Goal: Task Accomplishment & Management: Complete application form

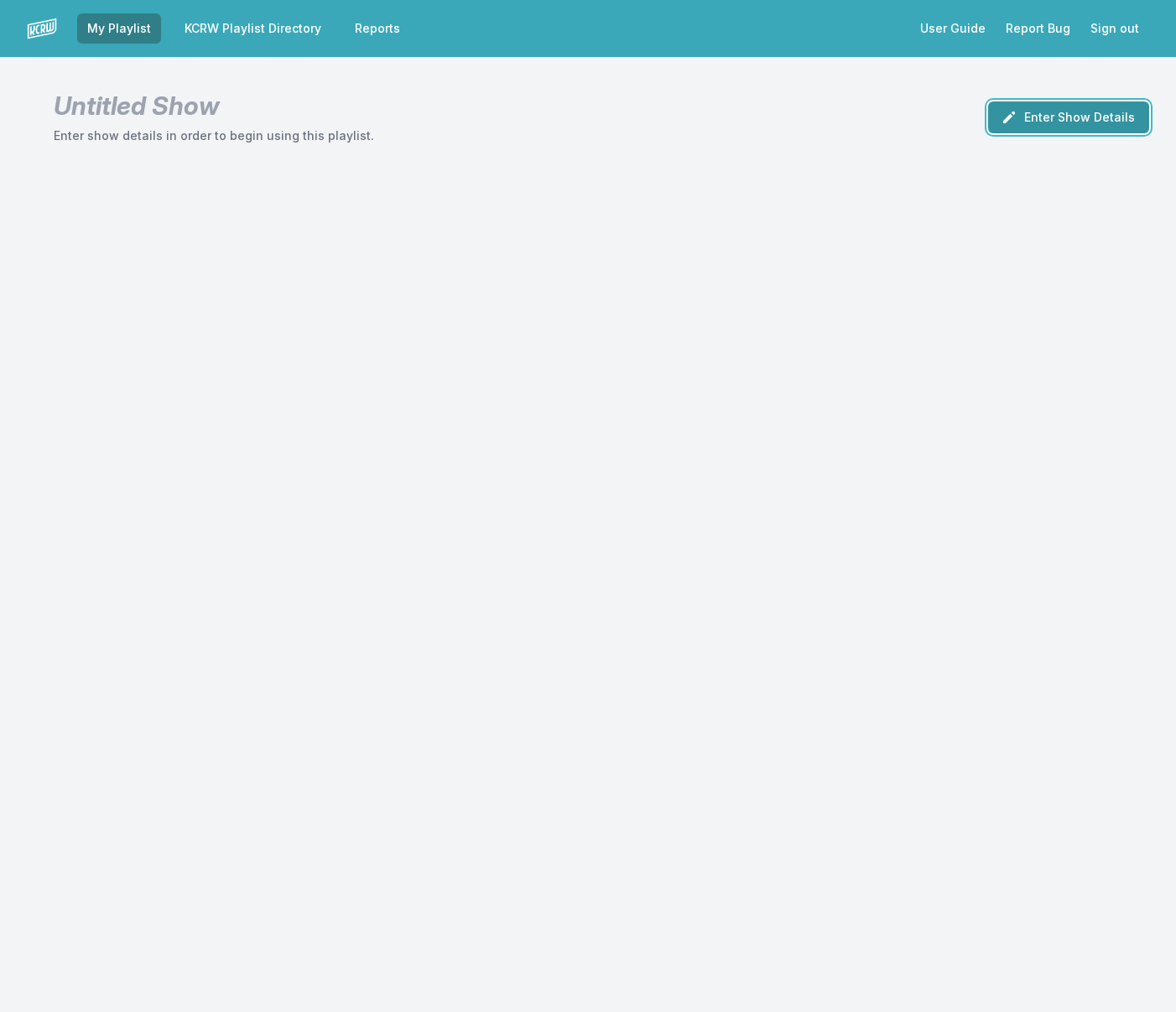
click at [1081, 120] on button "Enter Show Details" at bounding box center [1068, 118] width 161 height 32
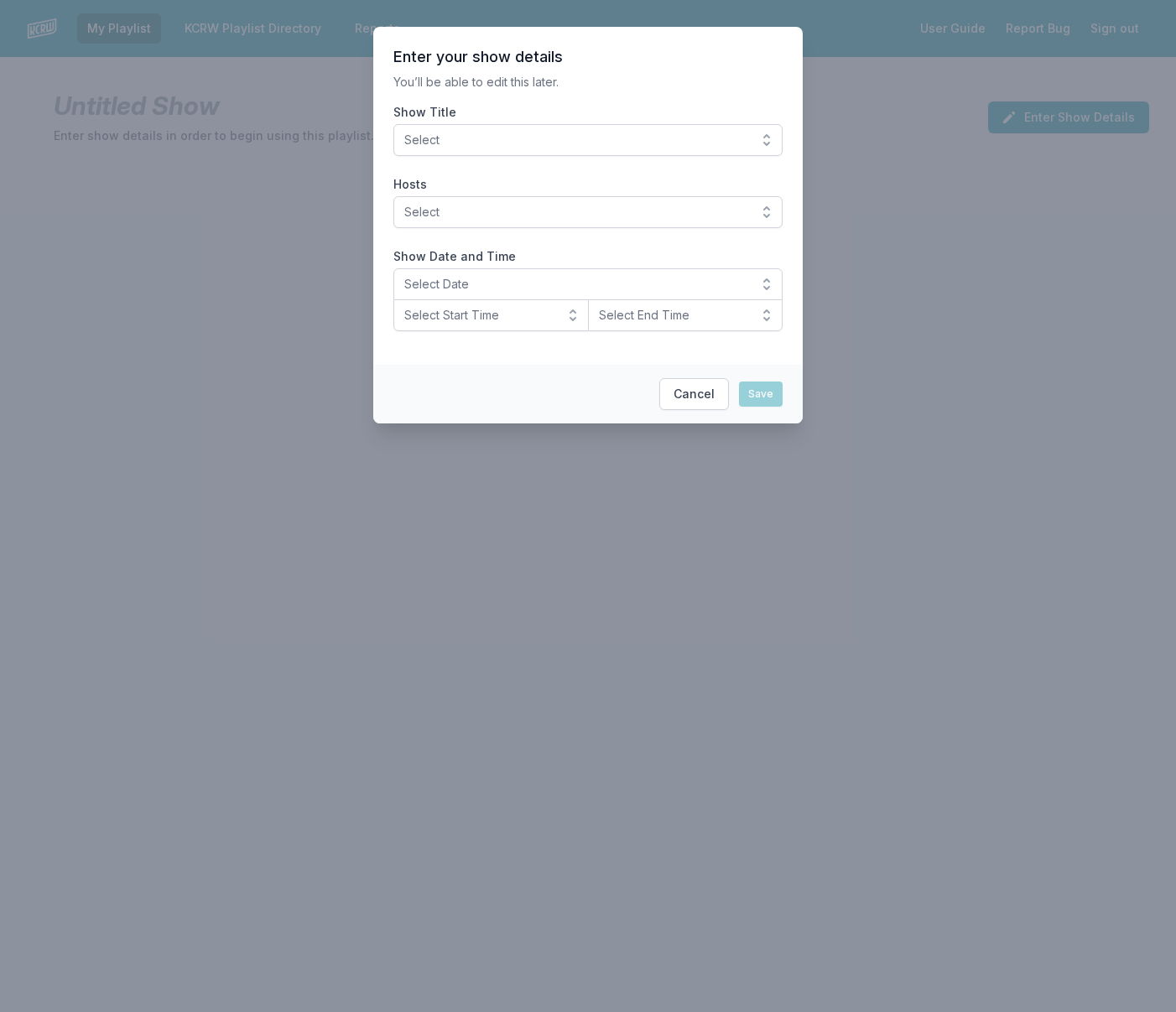
click at [528, 147] on span "Select" at bounding box center [576, 140] width 344 height 17
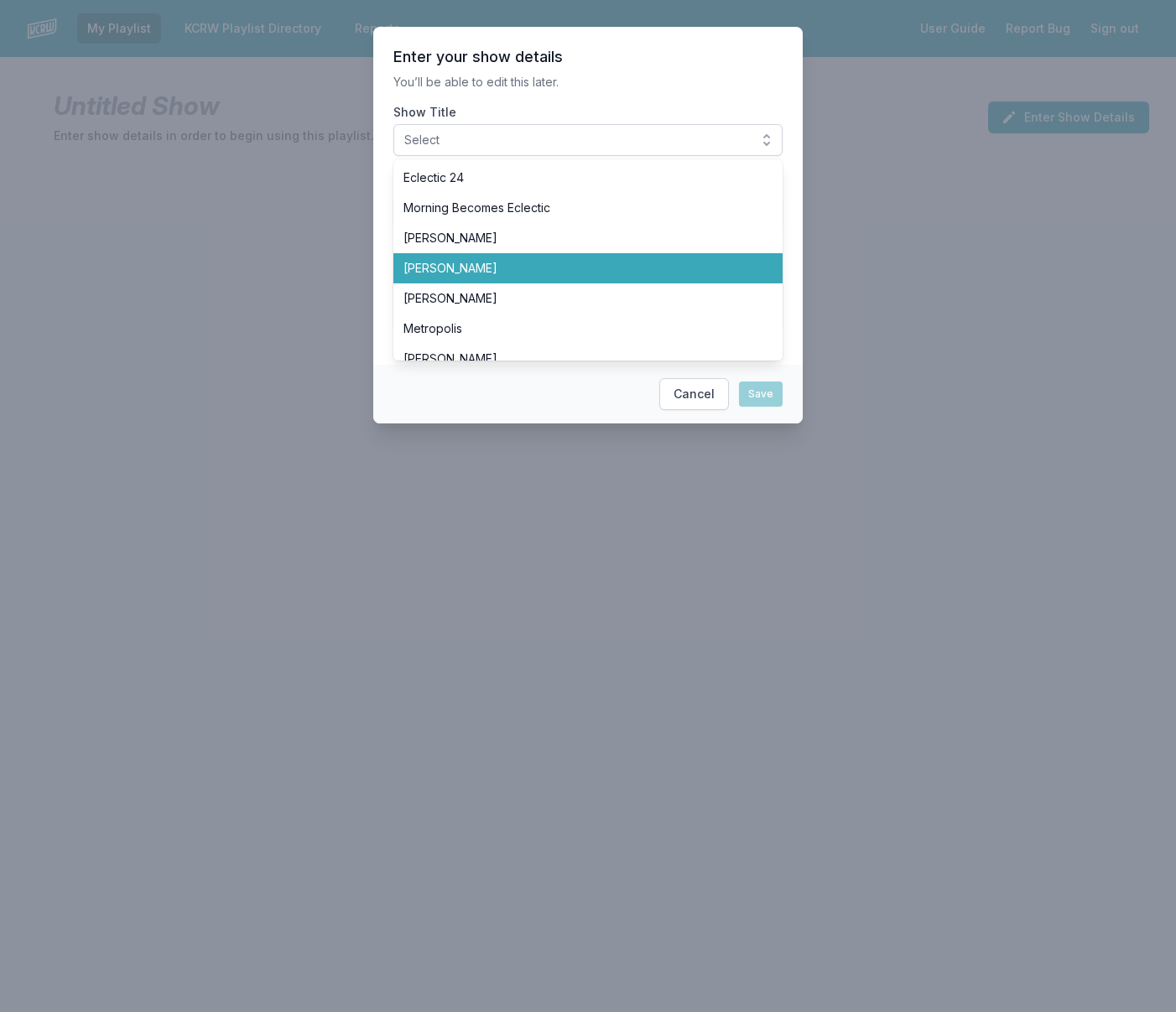
scroll to position [9, 0]
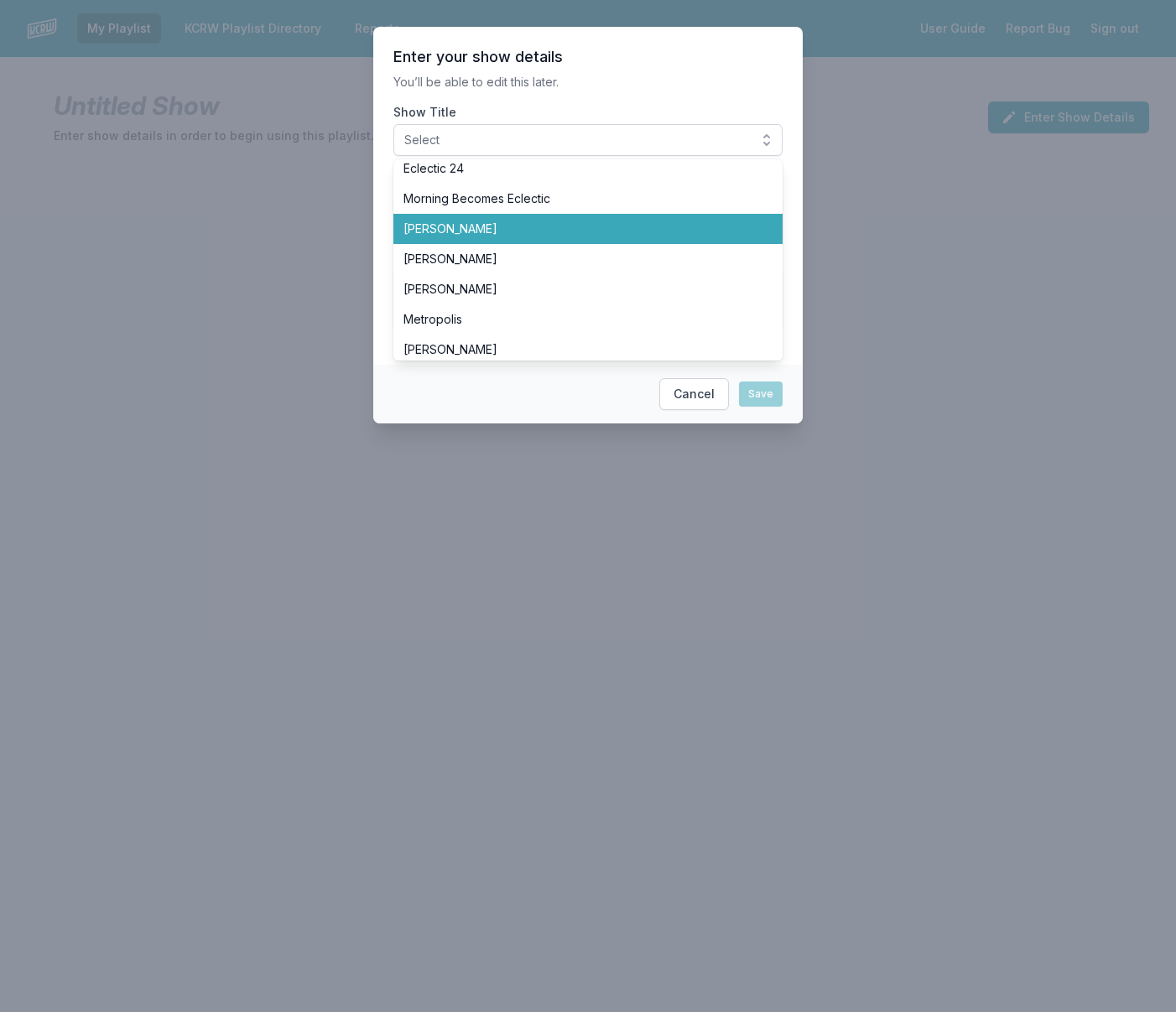
click at [508, 235] on span "[PERSON_NAME]" at bounding box center [577, 228] width 349 height 17
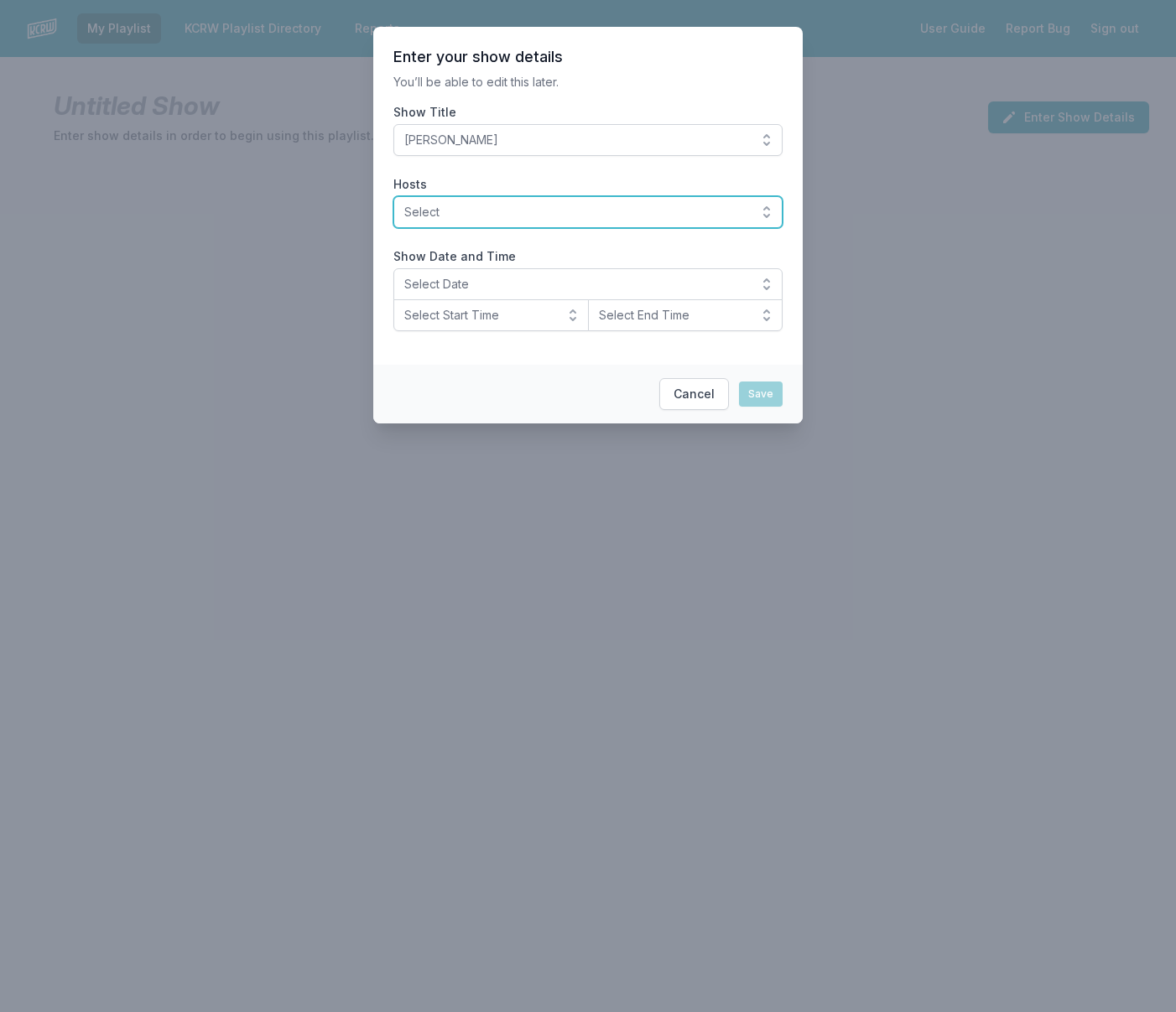
click at [476, 211] on span "Select" at bounding box center [576, 211] width 344 height 17
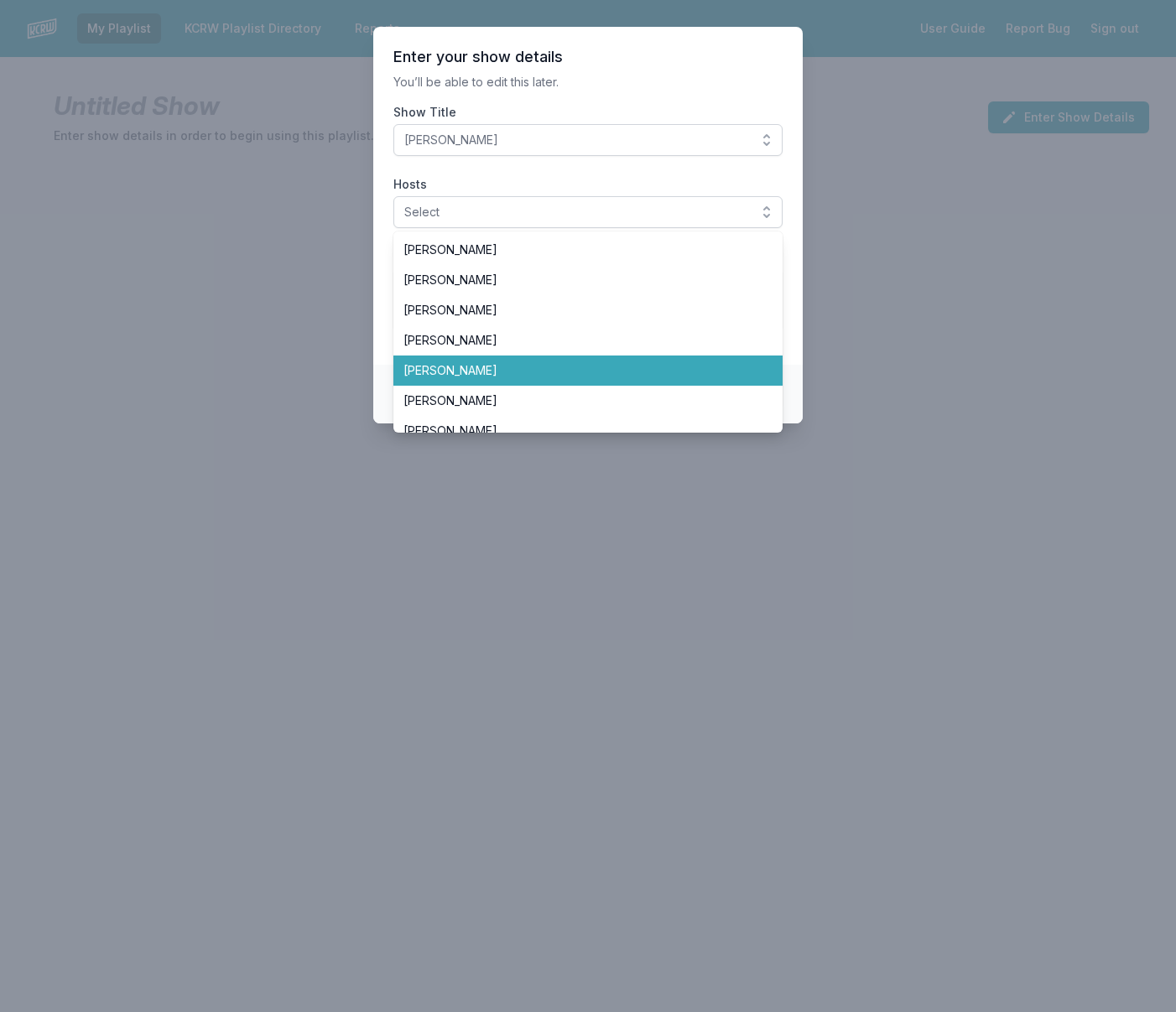
click at [535, 363] on span "[PERSON_NAME]" at bounding box center [577, 370] width 349 height 17
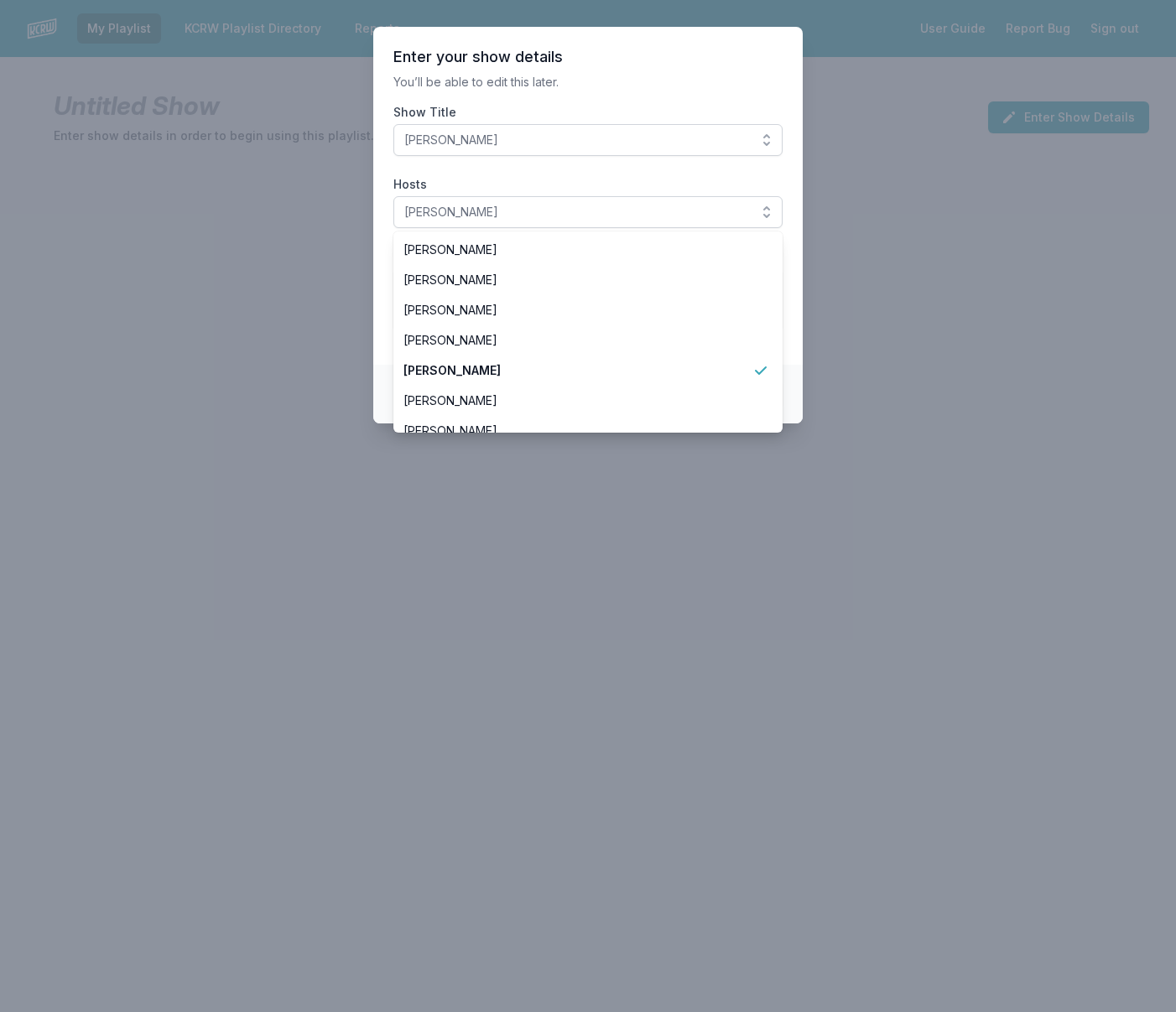
click at [457, 180] on label "Hosts" at bounding box center [588, 184] width 389 height 17
click at [457, 196] on button "[PERSON_NAME]" at bounding box center [588, 212] width 389 height 32
click at [798, 224] on section "Enter your show details You’ll be able to edit this later. Show Title [PERSON_N…" at bounding box center [588, 195] width 430 height 338
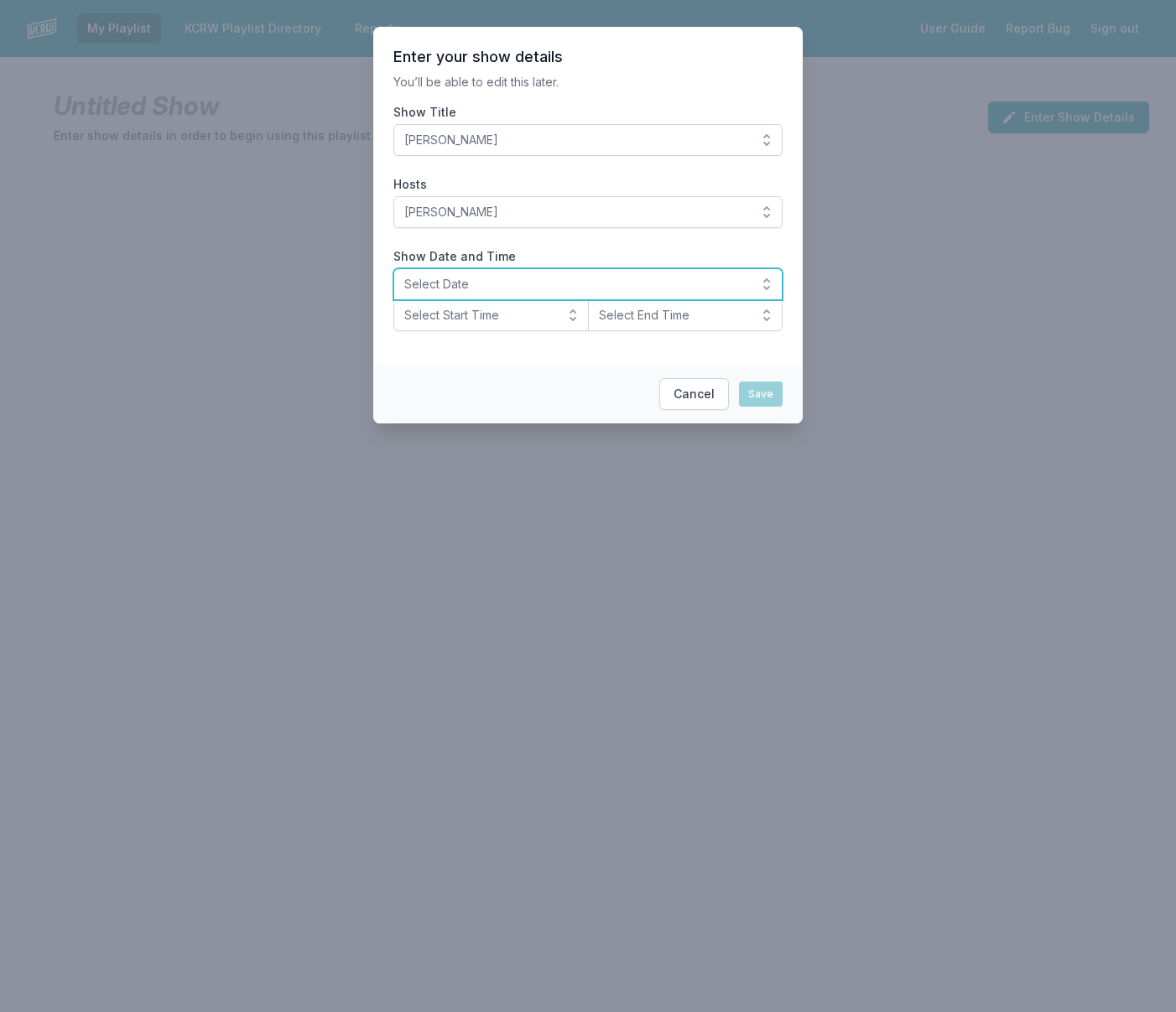
click at [549, 287] on span "Select Date" at bounding box center [576, 284] width 344 height 17
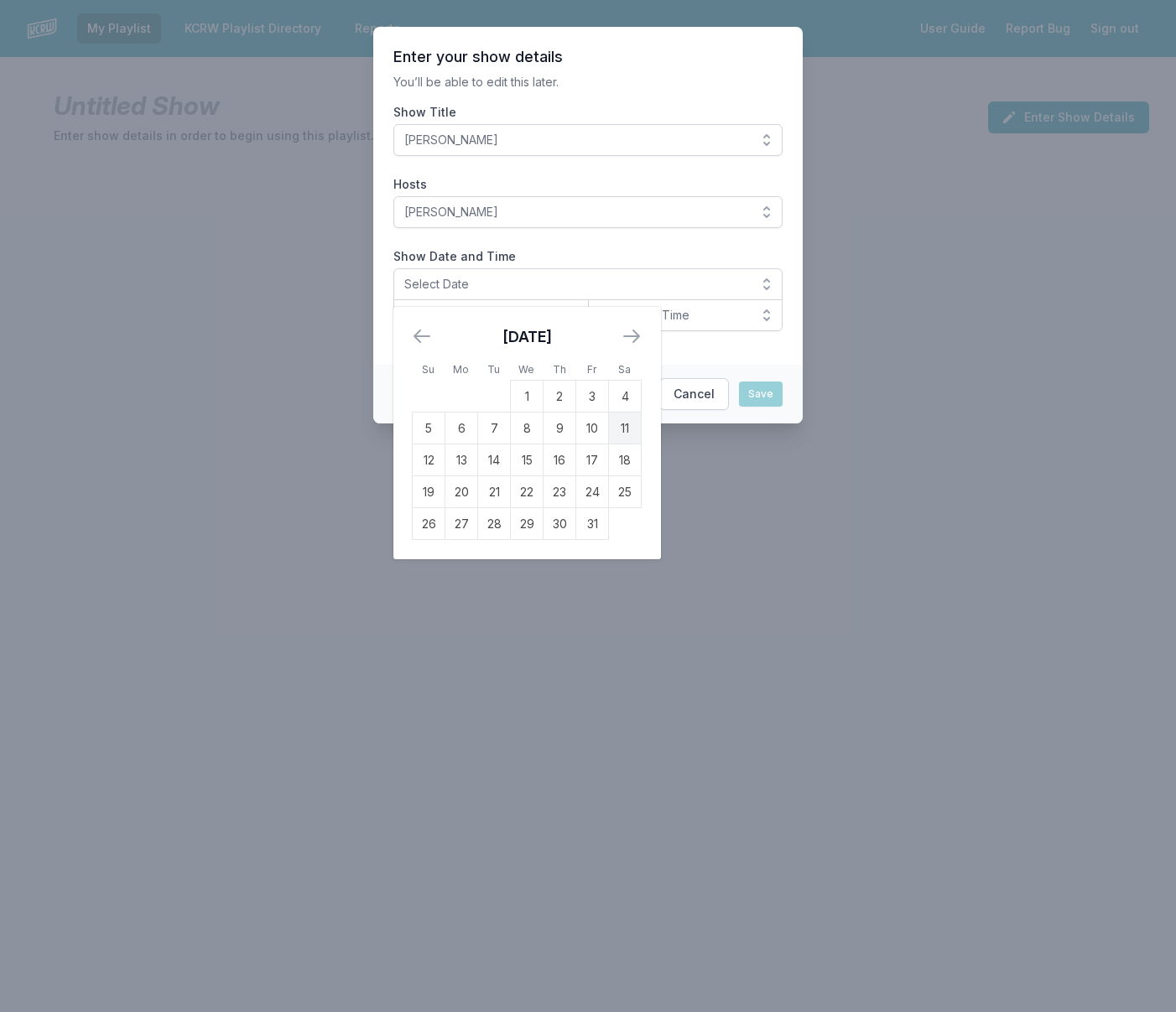
click at [622, 429] on td "11" at bounding box center [624, 429] width 33 height 32
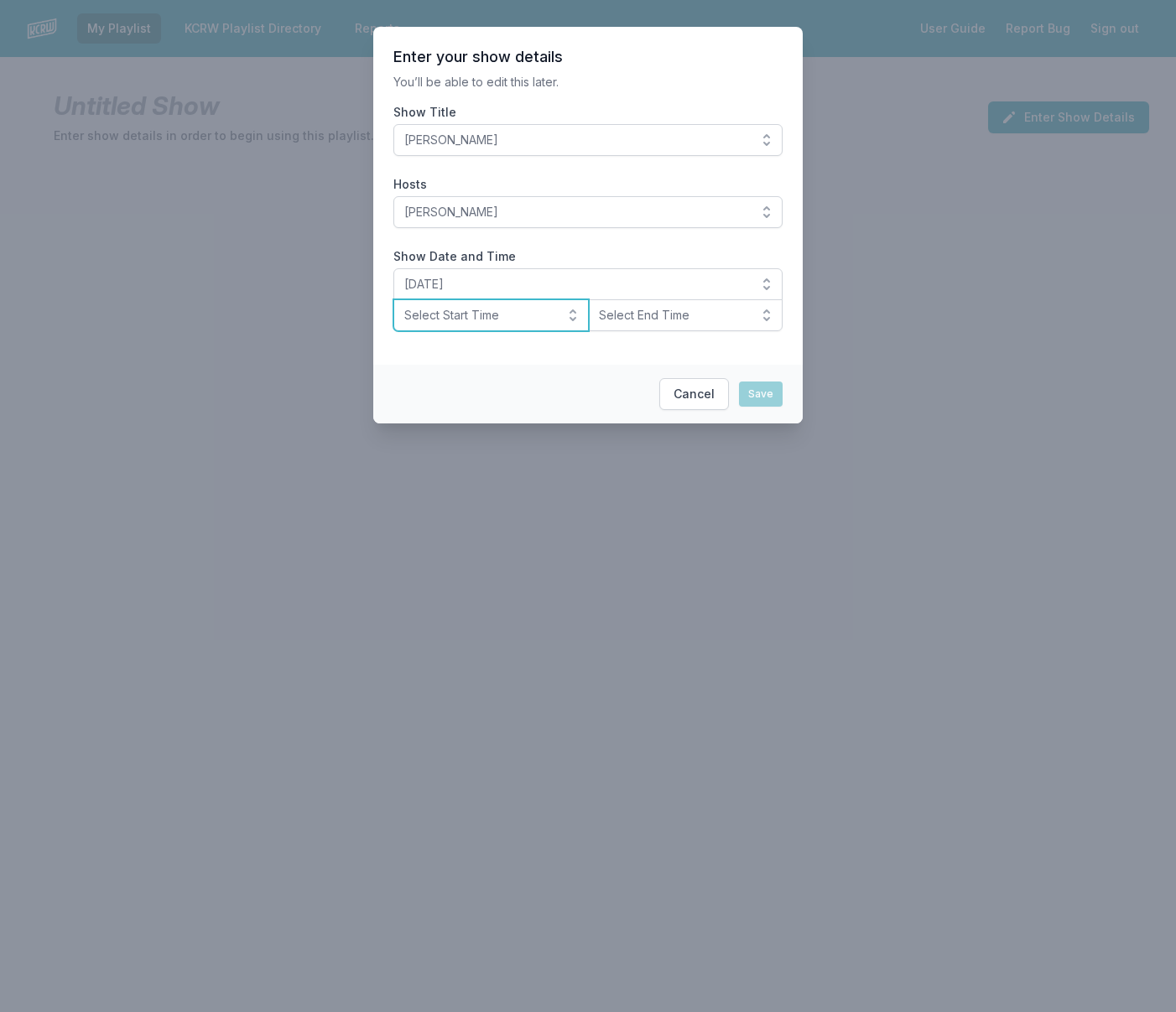
click at [483, 309] on span "Select Start Time" at bounding box center [479, 315] width 150 height 17
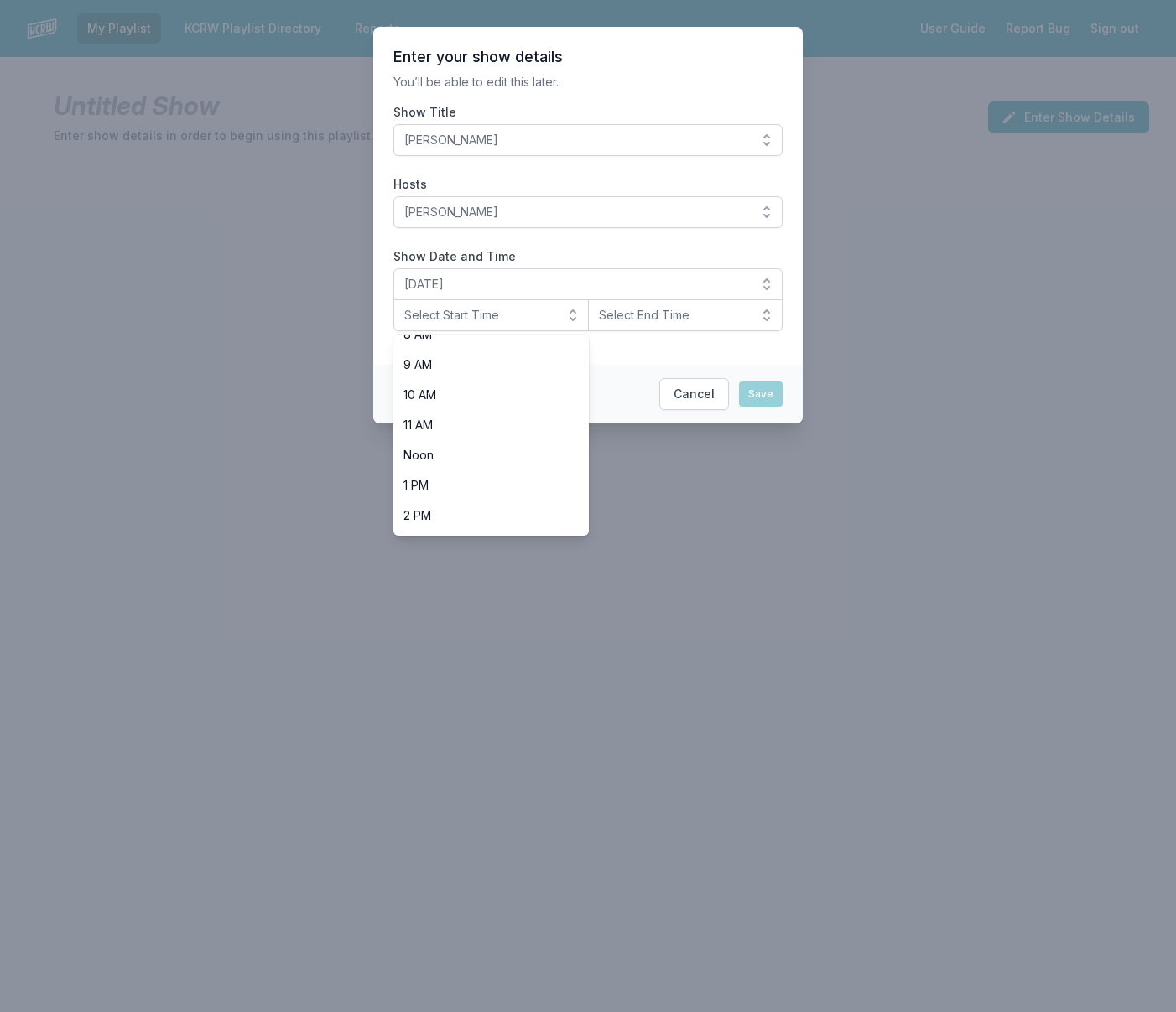
scroll to position [272, 0]
click at [481, 443] on span "Noon" at bounding box center [480, 442] width 155 height 17
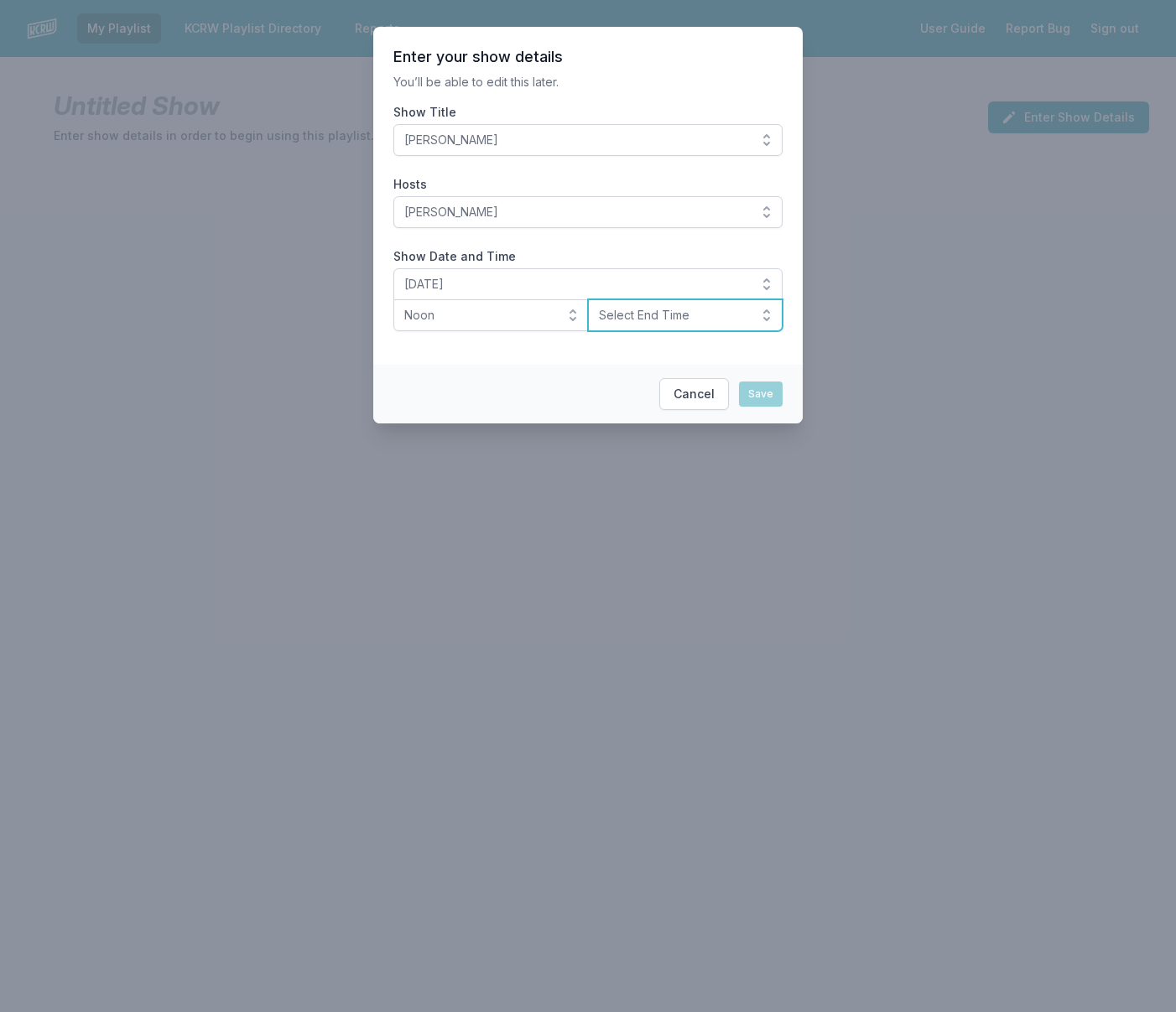
click at [649, 324] on button "Select End Time" at bounding box center [685, 316] width 195 height 32
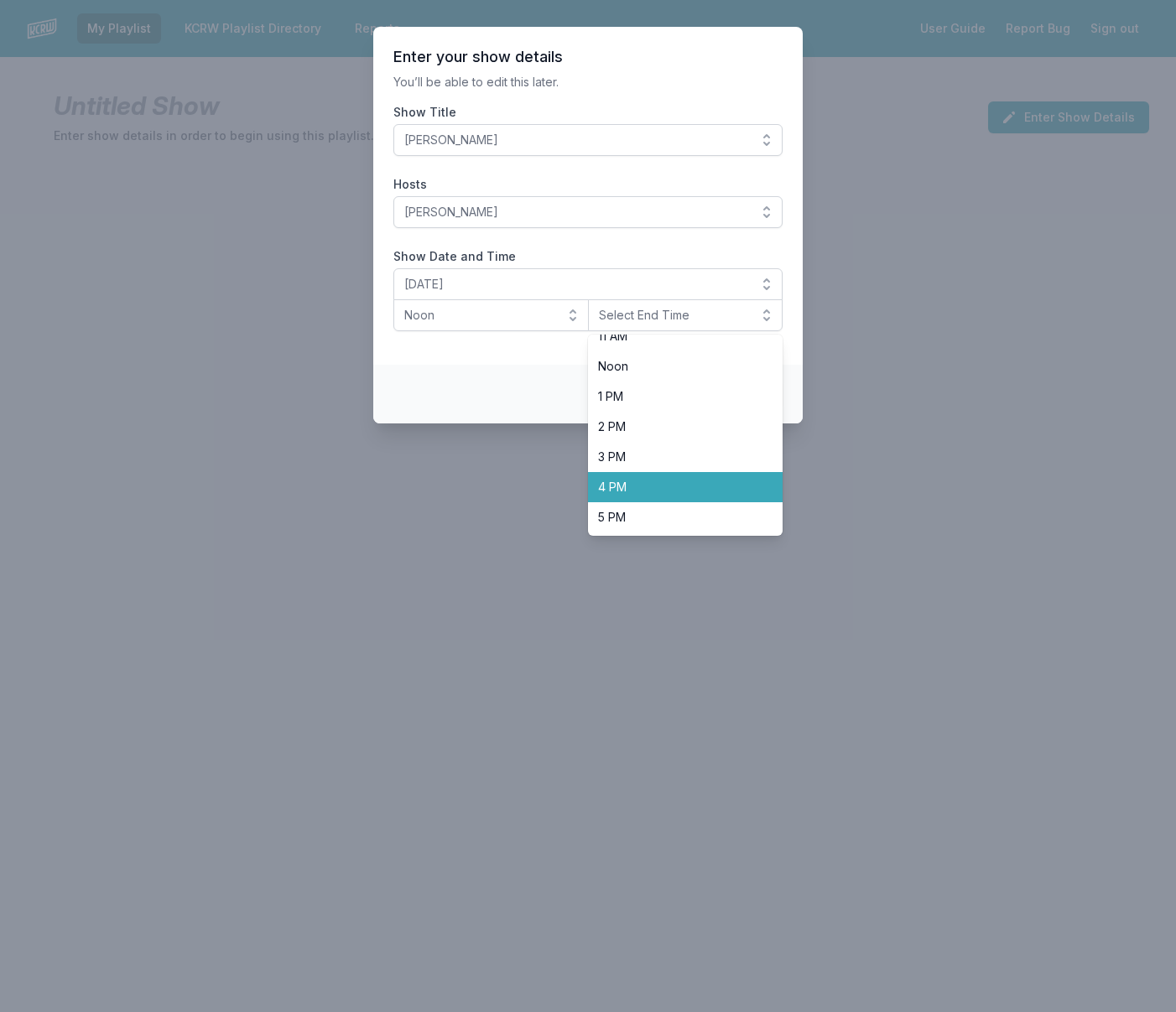
scroll to position [350, 0]
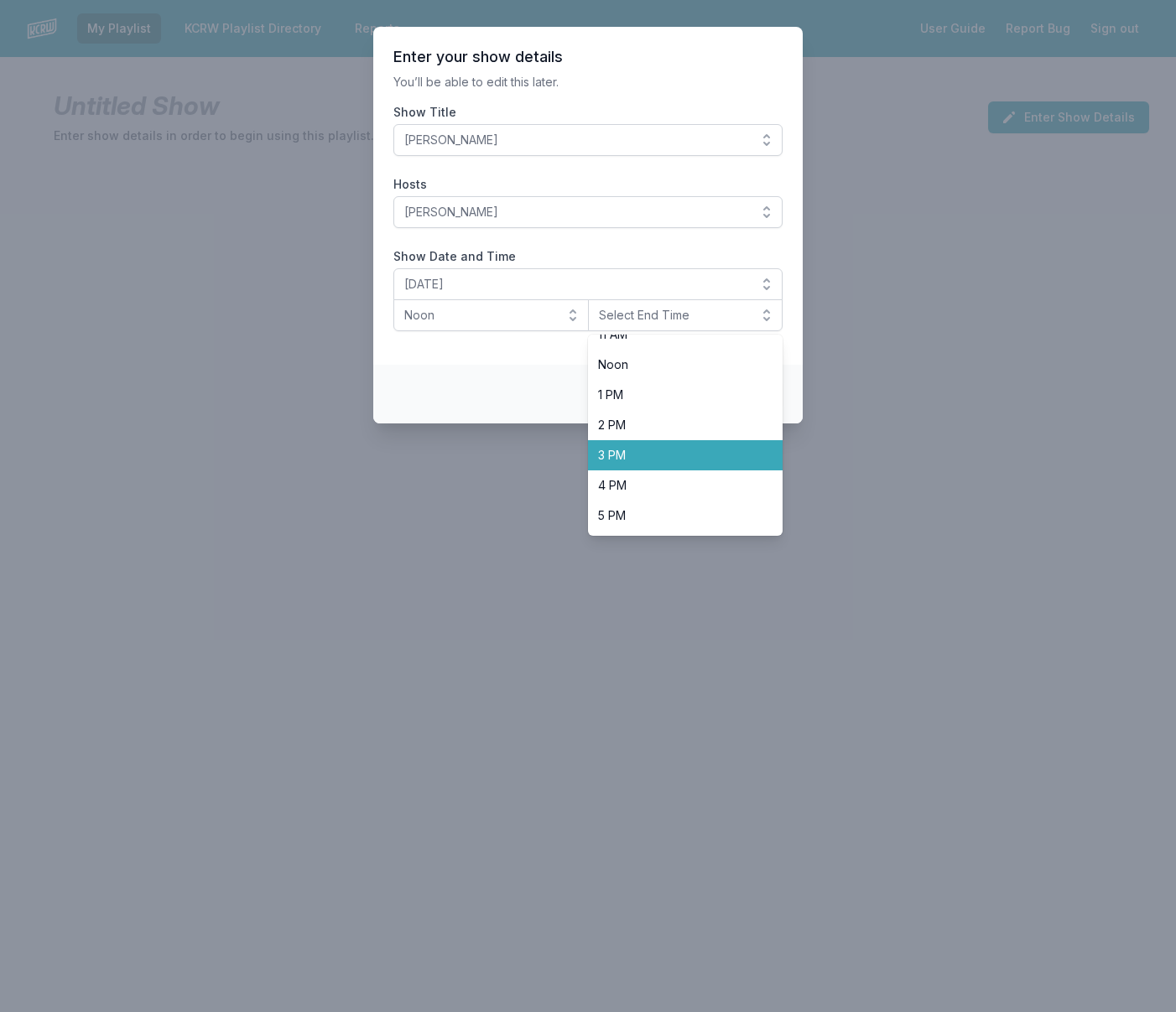
click at [652, 460] on span "3 PM" at bounding box center [675, 454] width 155 height 17
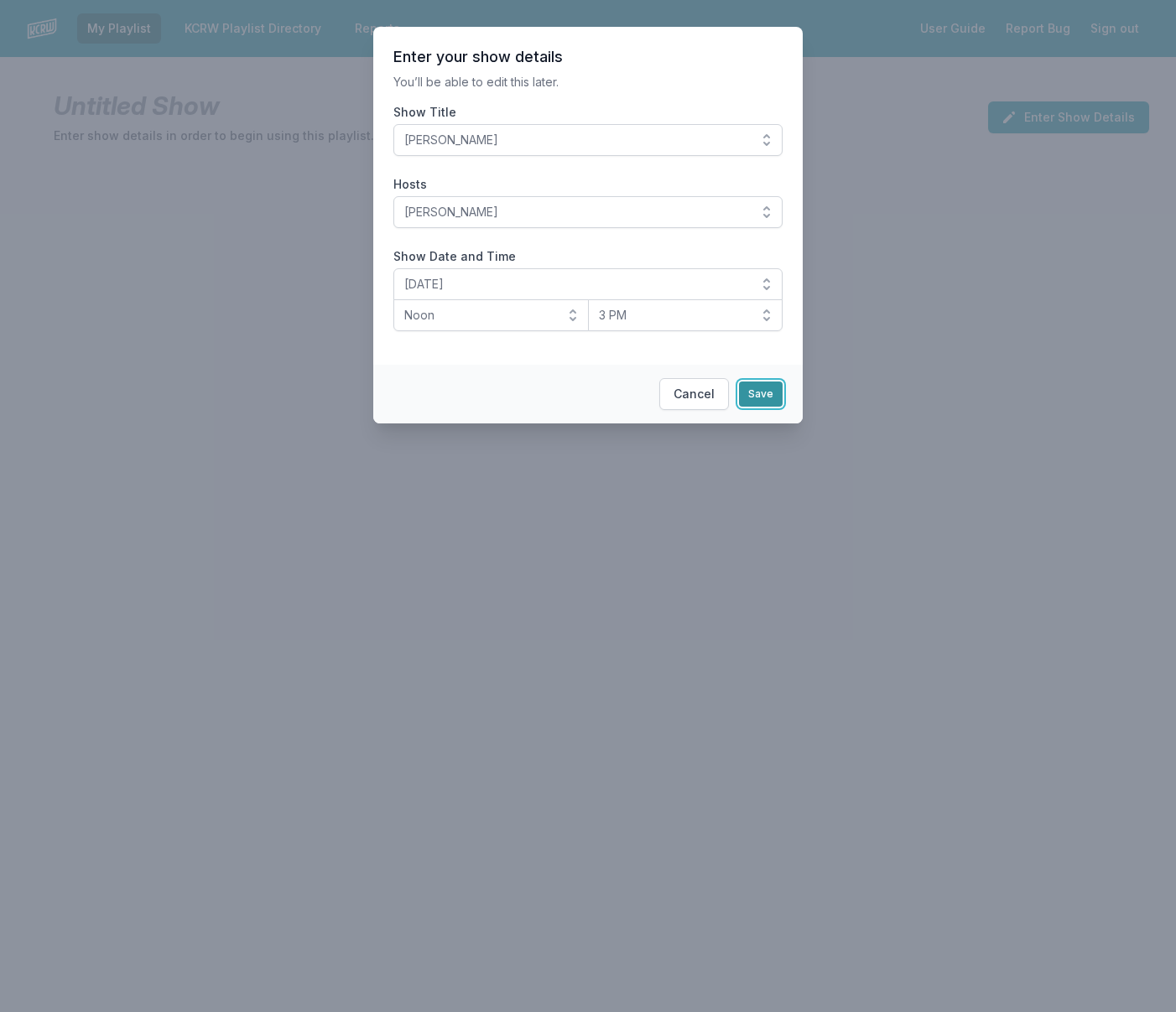
click at [758, 392] on button "Save" at bounding box center [760, 393] width 43 height 25
